Goal: Communication & Community: Answer question/provide support

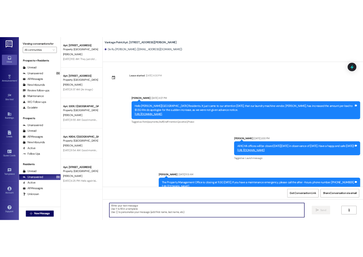
scroll to position [2489, 0]
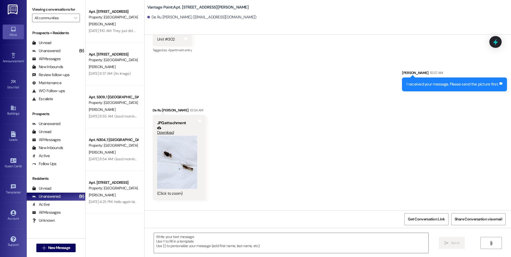
click at [175, 163] on button "Zoom image" at bounding box center [177, 162] width 40 height 53
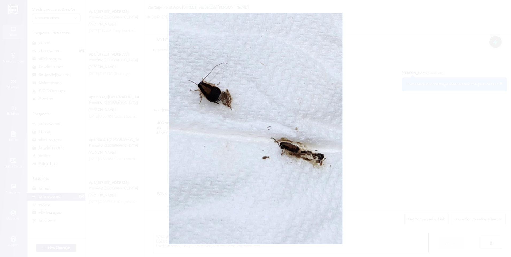
click at [175, 163] on button "Unzoom image" at bounding box center [255, 128] width 511 height 257
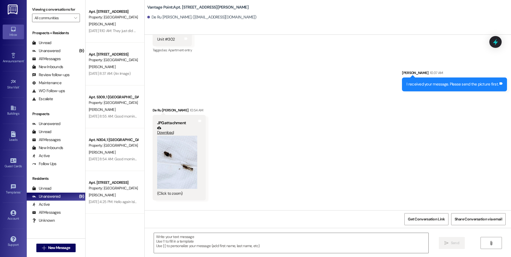
click at [167, 180] on button "Zoom image" at bounding box center [177, 162] width 40 height 53
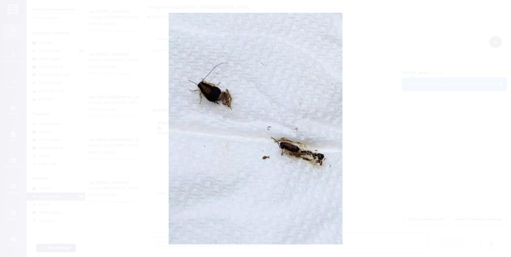
click at [167, 180] on button "Unzoom image" at bounding box center [255, 128] width 511 height 257
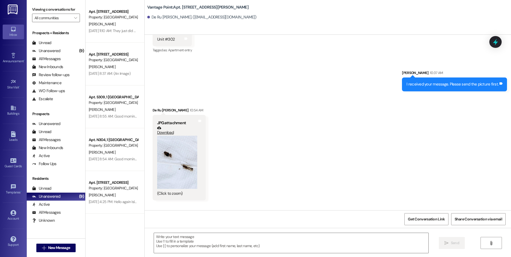
click at [170, 167] on button "Zoom image" at bounding box center [177, 162] width 40 height 53
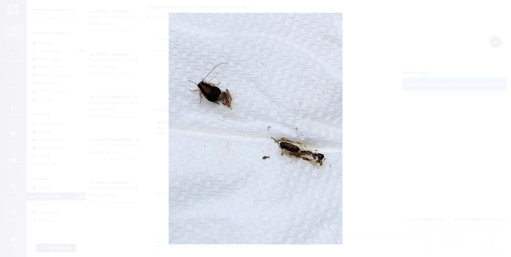
click at [214, 70] on button "Unzoom image" at bounding box center [255, 128] width 511 height 257
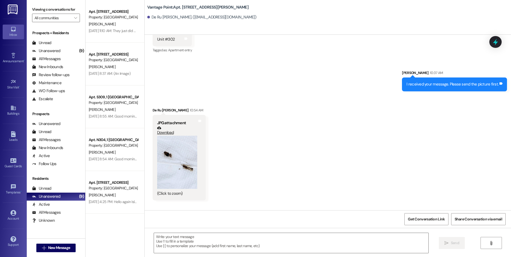
drag, startPoint x: 173, startPoint y: 160, endPoint x: 166, endPoint y: 185, distance: 26.1
click at [166, 185] on button "Zoom image" at bounding box center [177, 162] width 40 height 53
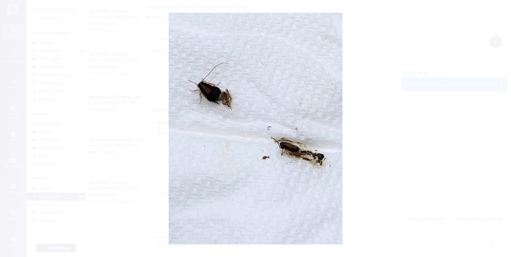
click at [207, 88] on button "Unzoom image" at bounding box center [255, 128] width 511 height 257
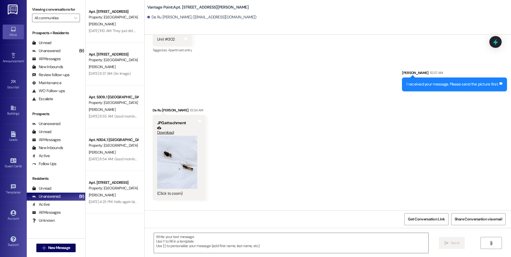
click at [163, 135] on link "Download" at bounding box center [177, 130] width 40 height 9
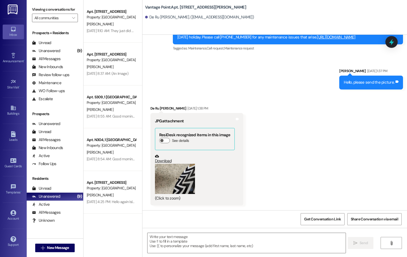
scroll to position [2673, 0]
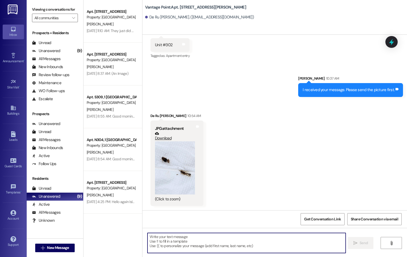
drag, startPoint x: 159, startPoint y: 242, endPoint x: 219, endPoint y: 257, distance: 62.1
click at [167, 244] on textarea at bounding box center [247, 243] width 198 height 20
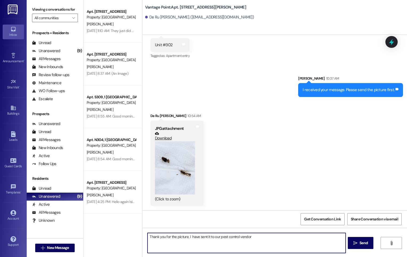
drag, startPoint x: 299, startPoint y: 246, endPoint x: 293, endPoint y: 244, distance: 6.5
click at [299, 246] on textarea "Thank you for the picture. I have sent it to our pest control vendor" at bounding box center [247, 243] width 198 height 20
click at [279, 234] on textarea "Thank you for the picture. I have sent it to our pest control vendor" at bounding box center [247, 243] width 198 height 20
click at [276, 241] on textarea "Thank you for the picture. I have sent it to our pest control vendor" at bounding box center [247, 243] width 198 height 20
drag, startPoint x: 259, startPoint y: 241, endPoint x: 260, endPoint y: 234, distance: 7.9
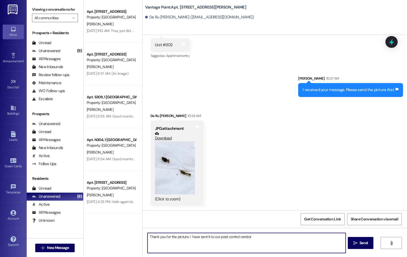
click at [260, 239] on textarea "Thank you for the picture. I have sent it to our pest control vendor" at bounding box center [247, 243] width 198 height 20
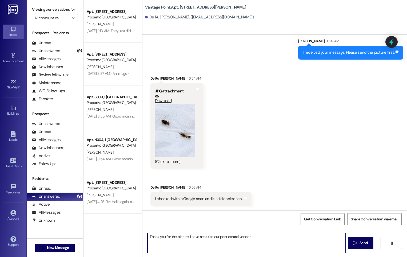
click at [179, 233] on textarea "Thank you for the picture. I have sent it to our pest control vendor" at bounding box center [247, 243] width 198 height 20
click at [170, 240] on textarea "Thank you for the picture. I have sent it to our pest control vendor" at bounding box center [247, 243] width 198 height 20
click at [152, 241] on textarea "Thank you for the picture. I have sent it to our pest control vendor" at bounding box center [247, 243] width 198 height 20
click at [210, 237] on textarea "Thank you for the picture. I have sent it to our pest control vendor" at bounding box center [247, 243] width 198 height 20
click at [168, 242] on textarea "Thank you for the picture. I have sent it to our pest control vendor" at bounding box center [247, 243] width 198 height 20
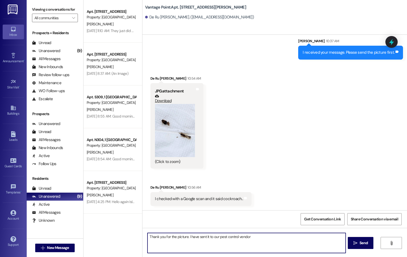
drag, startPoint x: 260, startPoint y: 236, endPoint x: 332, endPoint y: 240, distance: 72.2
click at [260, 236] on textarea "Thank you for the picture. I have sent it to our pest control vendor" at bounding box center [247, 243] width 198 height 20
type textarea "Thank you for the picture. I have sent it to our pest control vendor. I will re…"
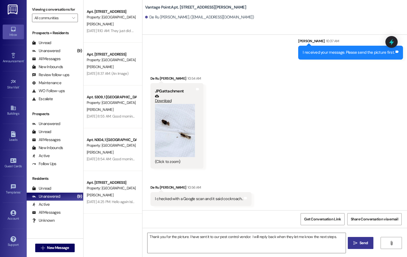
click at [362, 241] on span "Send" at bounding box center [364, 243] width 8 height 6
